Goal: Task Accomplishment & Management: Use online tool/utility

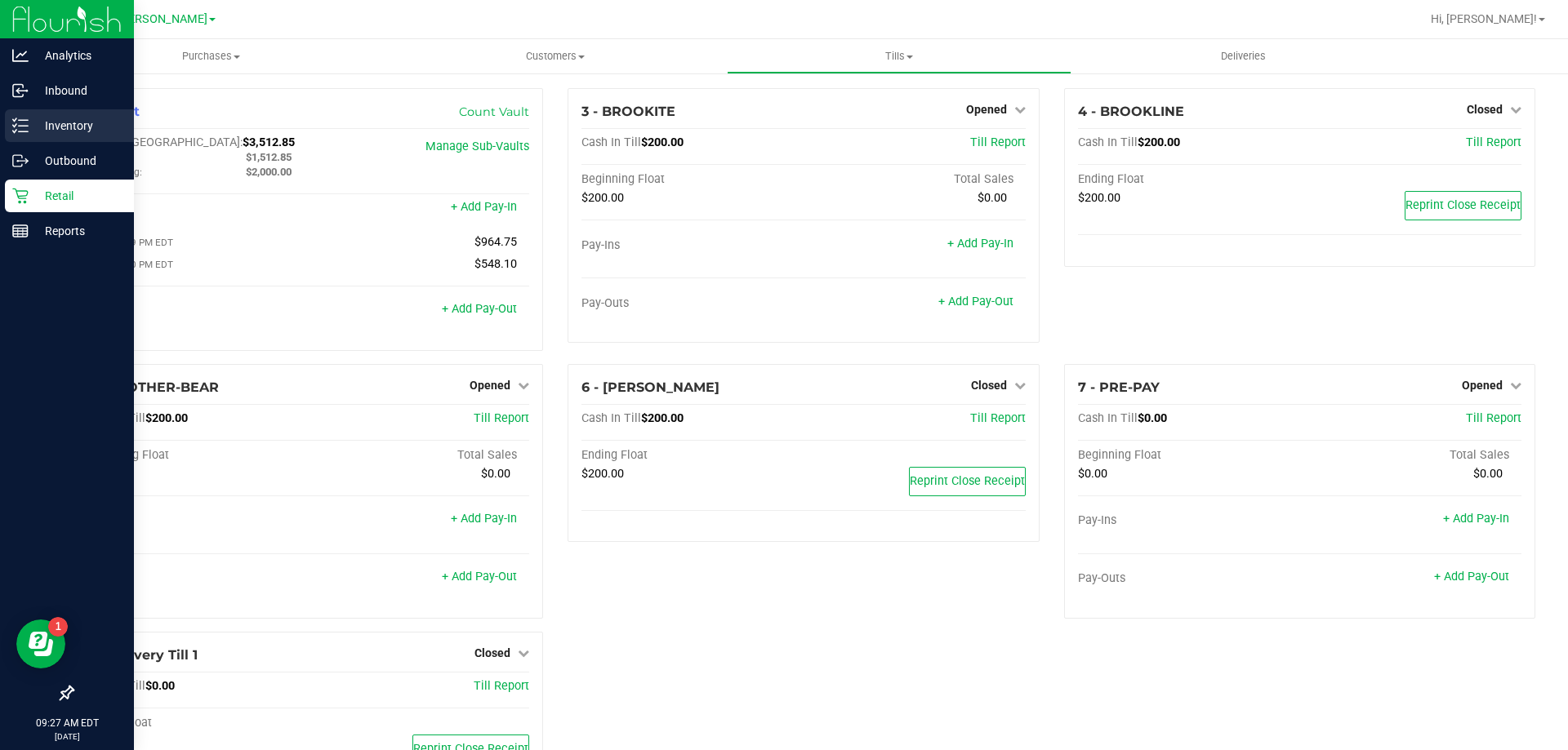
click at [19, 117] on div "Inventory" at bounding box center [69, 126] width 129 height 33
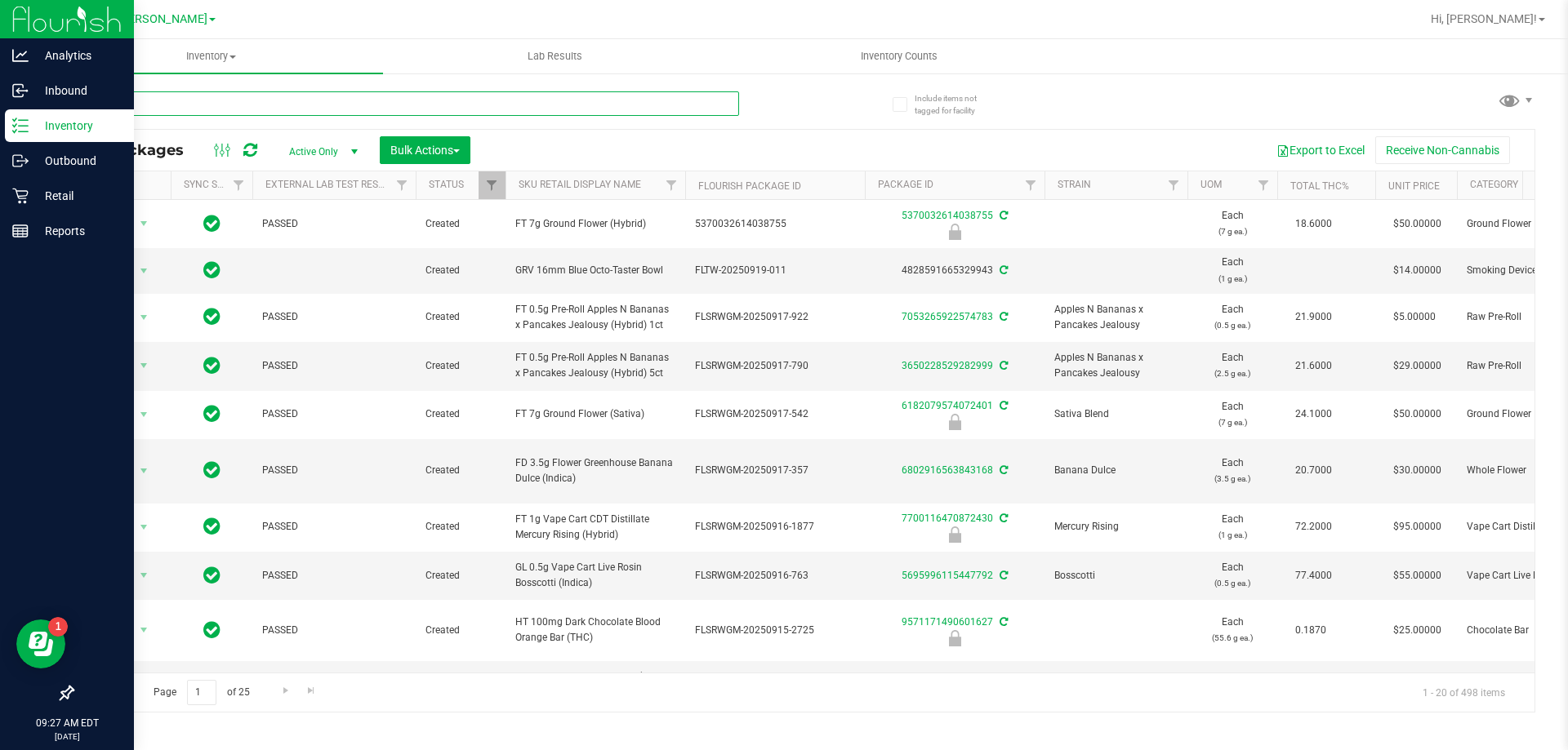
click at [234, 101] on input "text" at bounding box center [405, 104] width 667 height 25
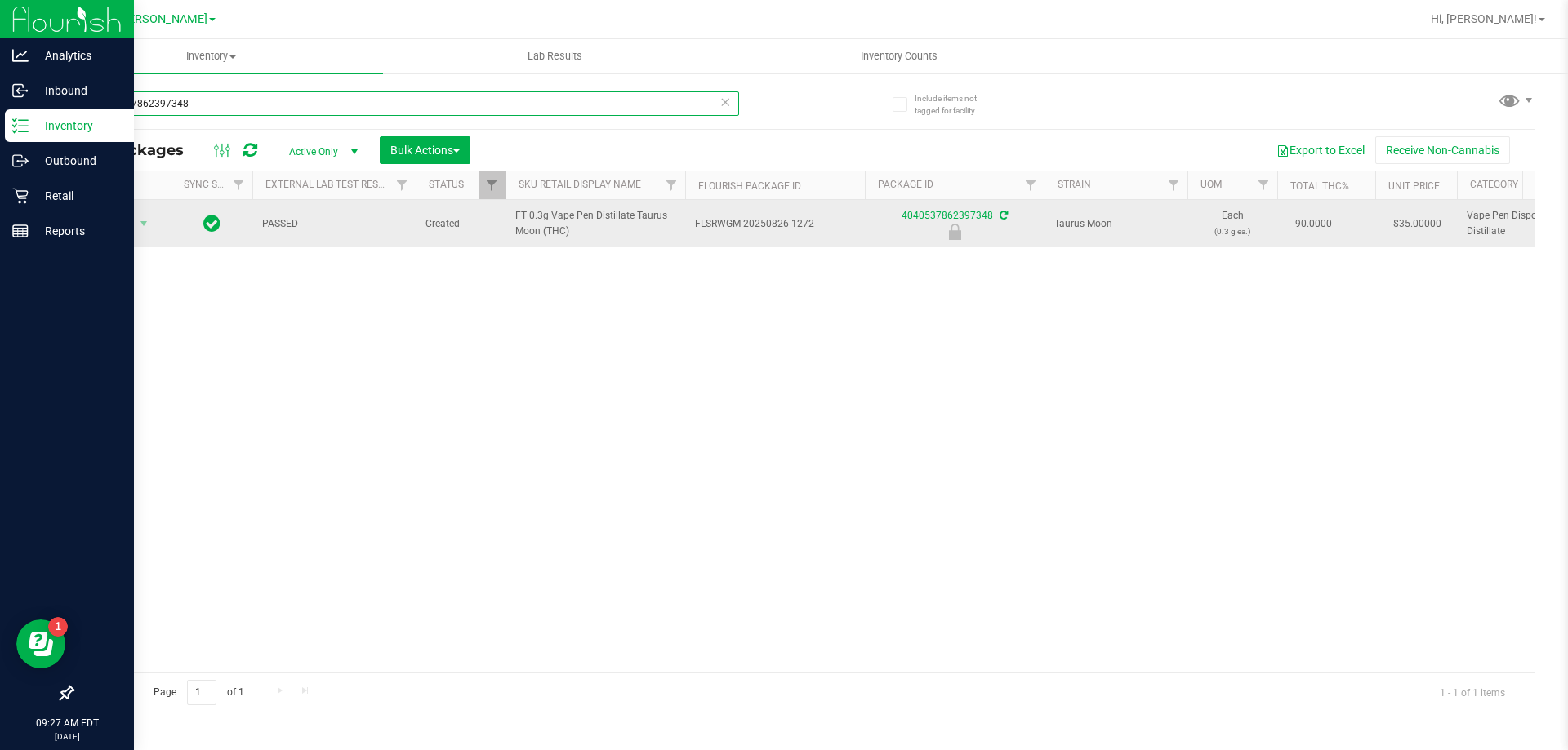
type input "4040537862397348"
click at [127, 231] on span "Action" at bounding box center [111, 224] width 44 height 23
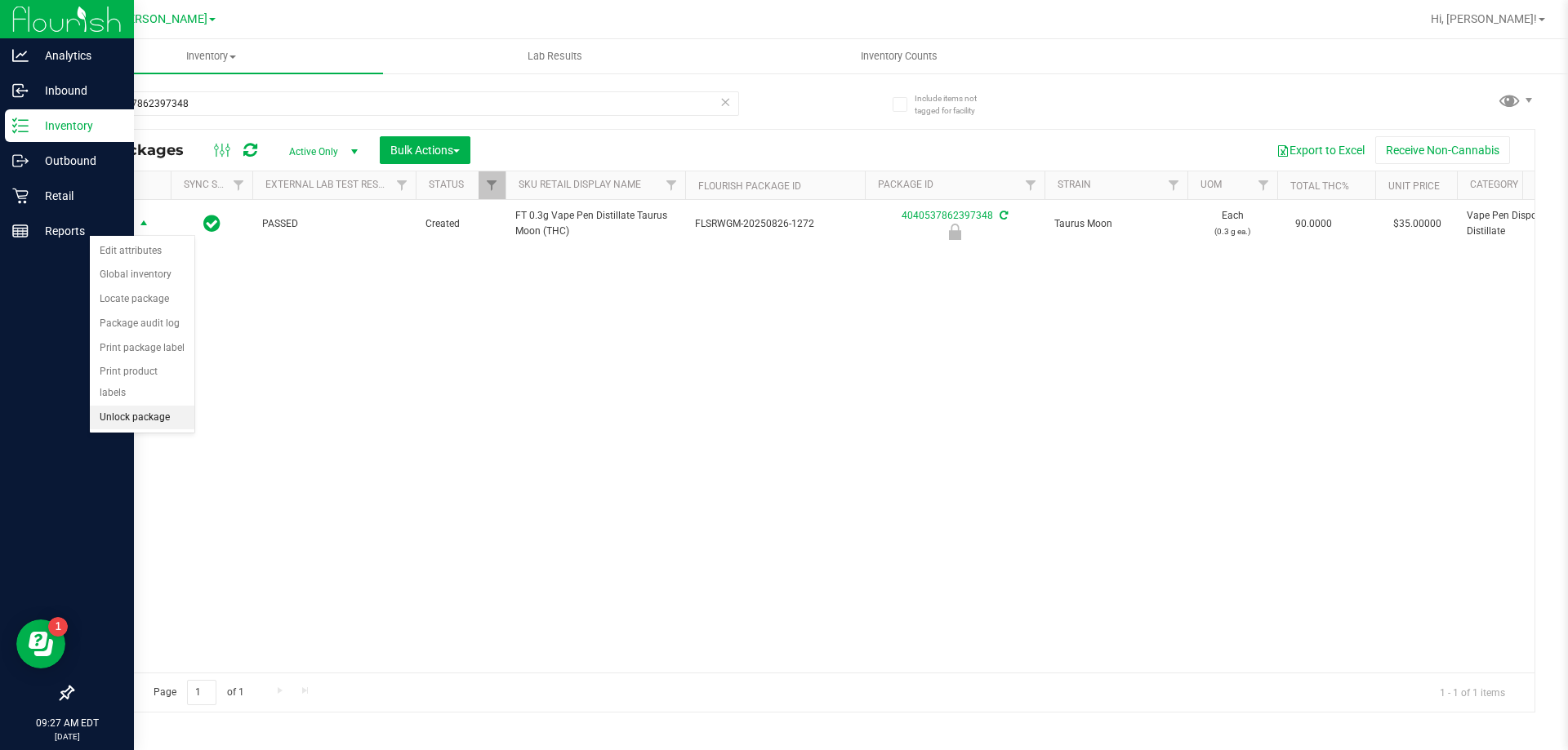
click at [118, 405] on li "Unlock package" at bounding box center [142, 417] width 105 height 25
